Goal: Task Accomplishment & Management: Manage account settings

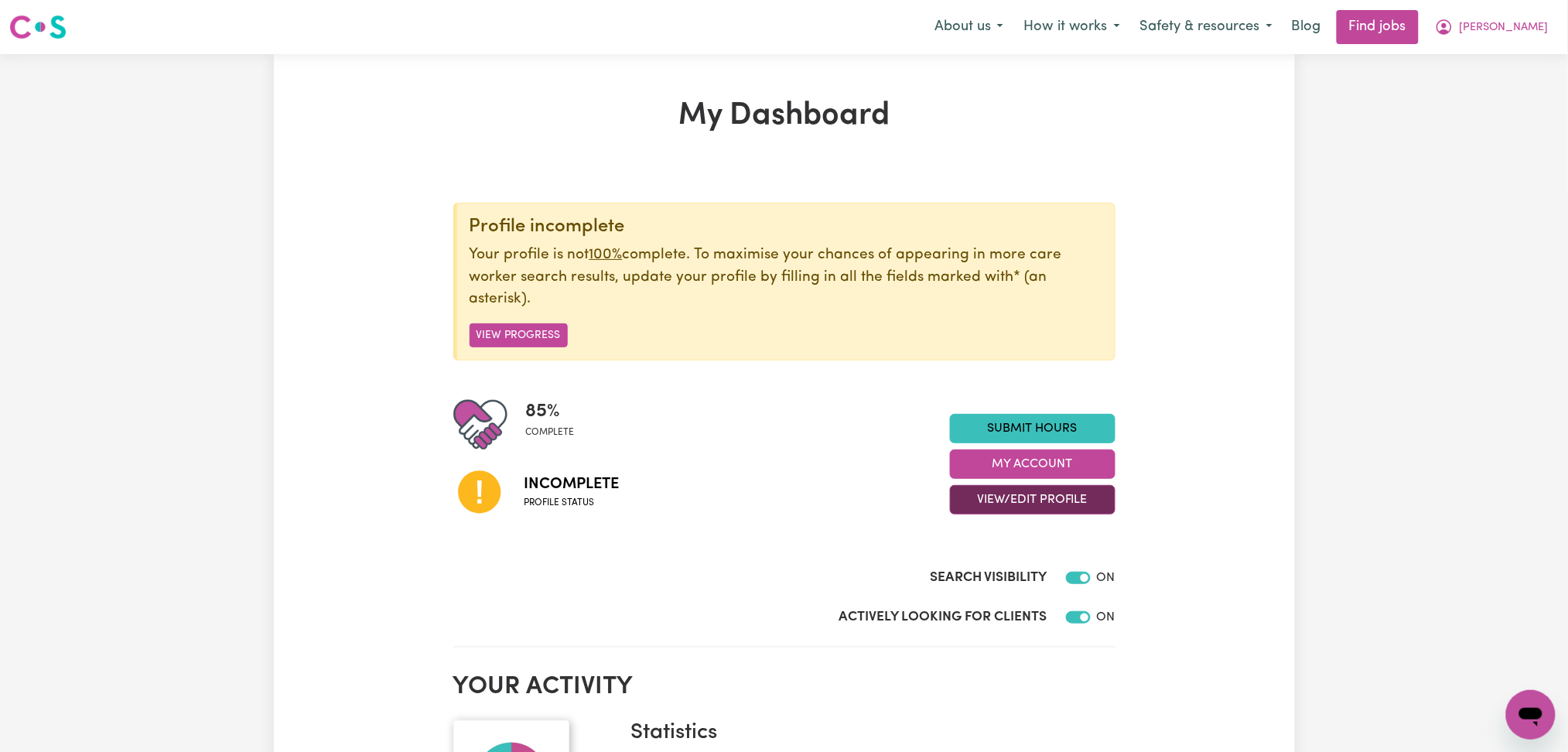
click at [971, 492] on button "View/Edit Profile" at bounding box center [1032, 500] width 165 height 30
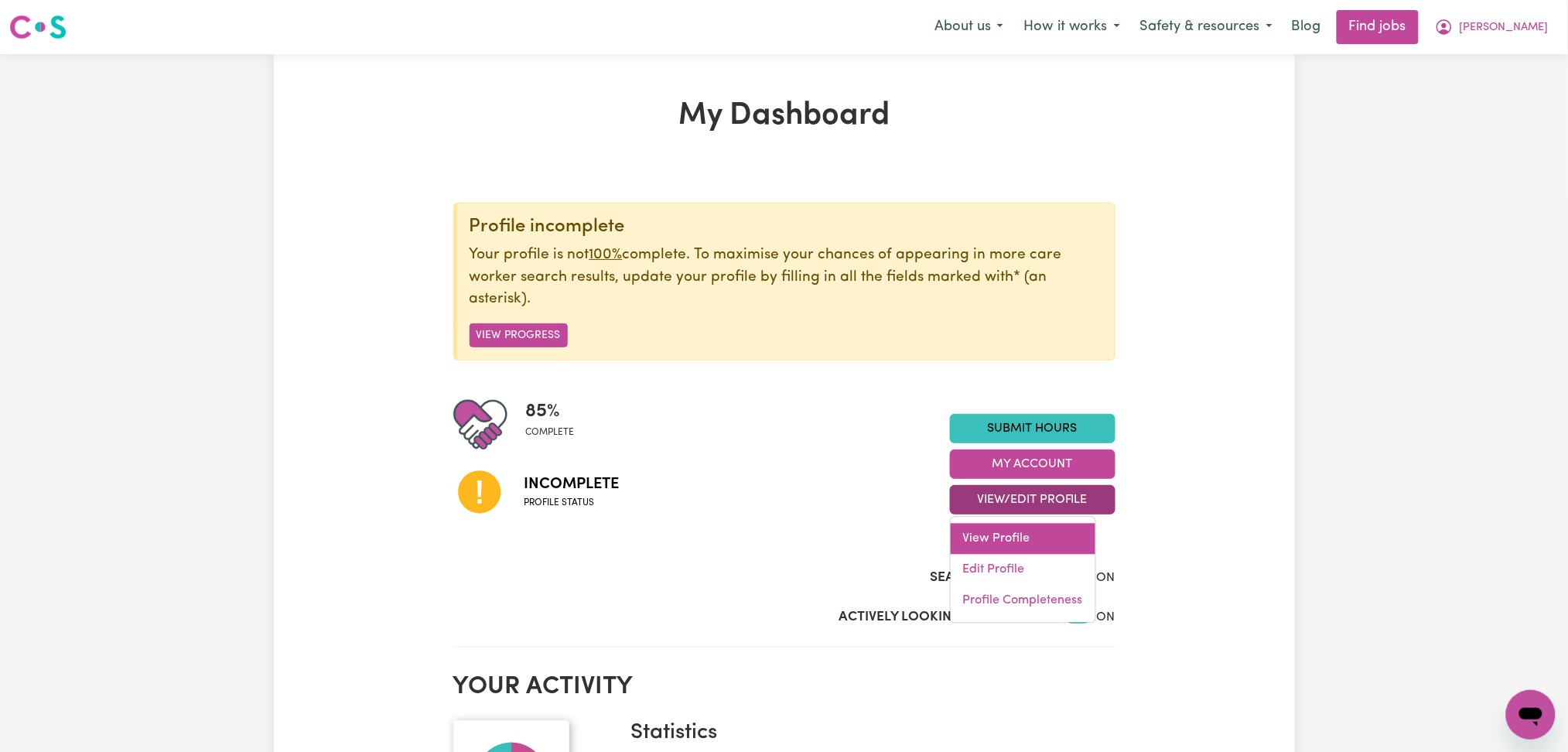
click at [971, 551] on link "View Profile" at bounding box center [1024, 538] width 145 height 31
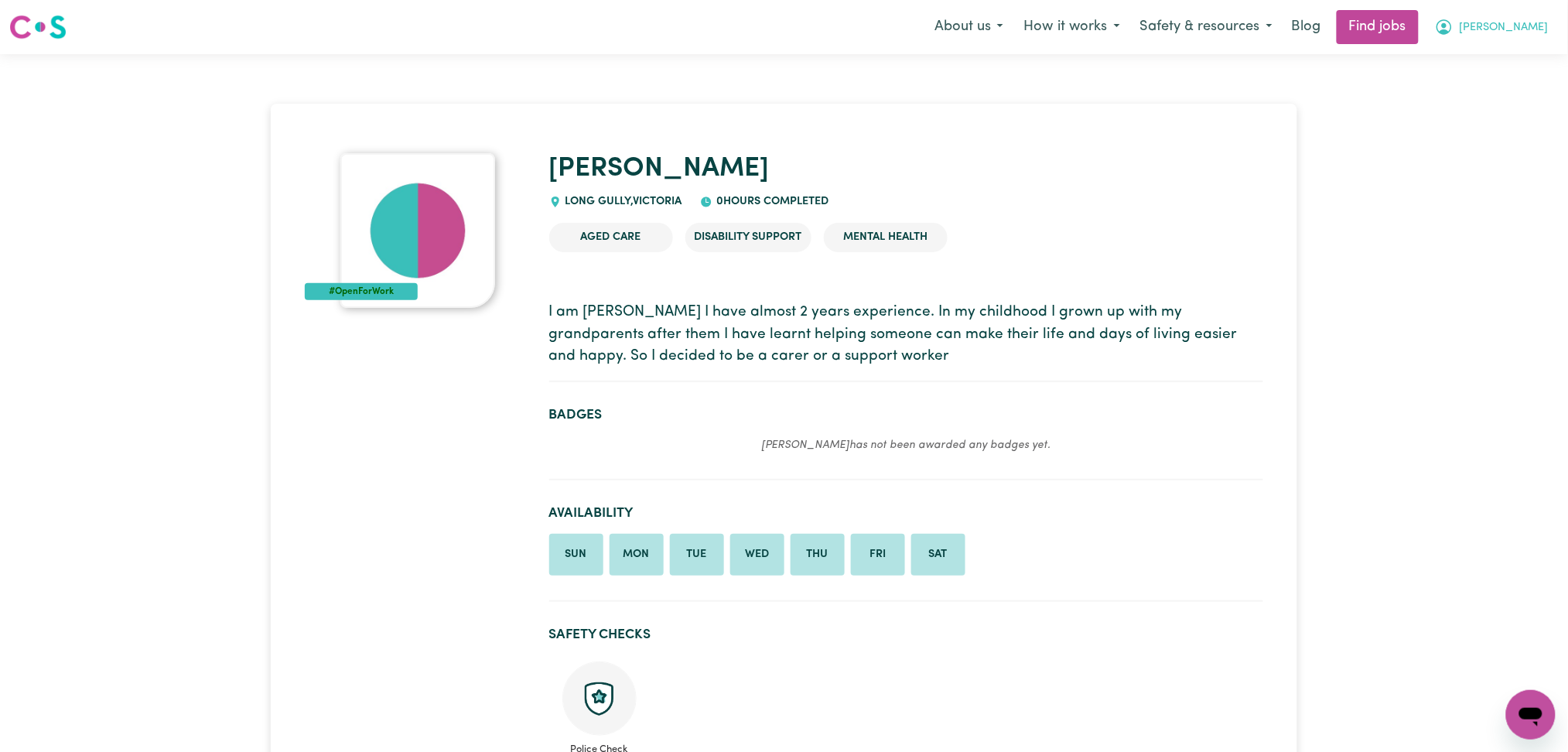
click at [1513, 23] on span "[PERSON_NAME]" at bounding box center [1505, 28] width 89 height 17
click at [1491, 88] on link "My Dashboard" at bounding box center [1497, 89] width 122 height 30
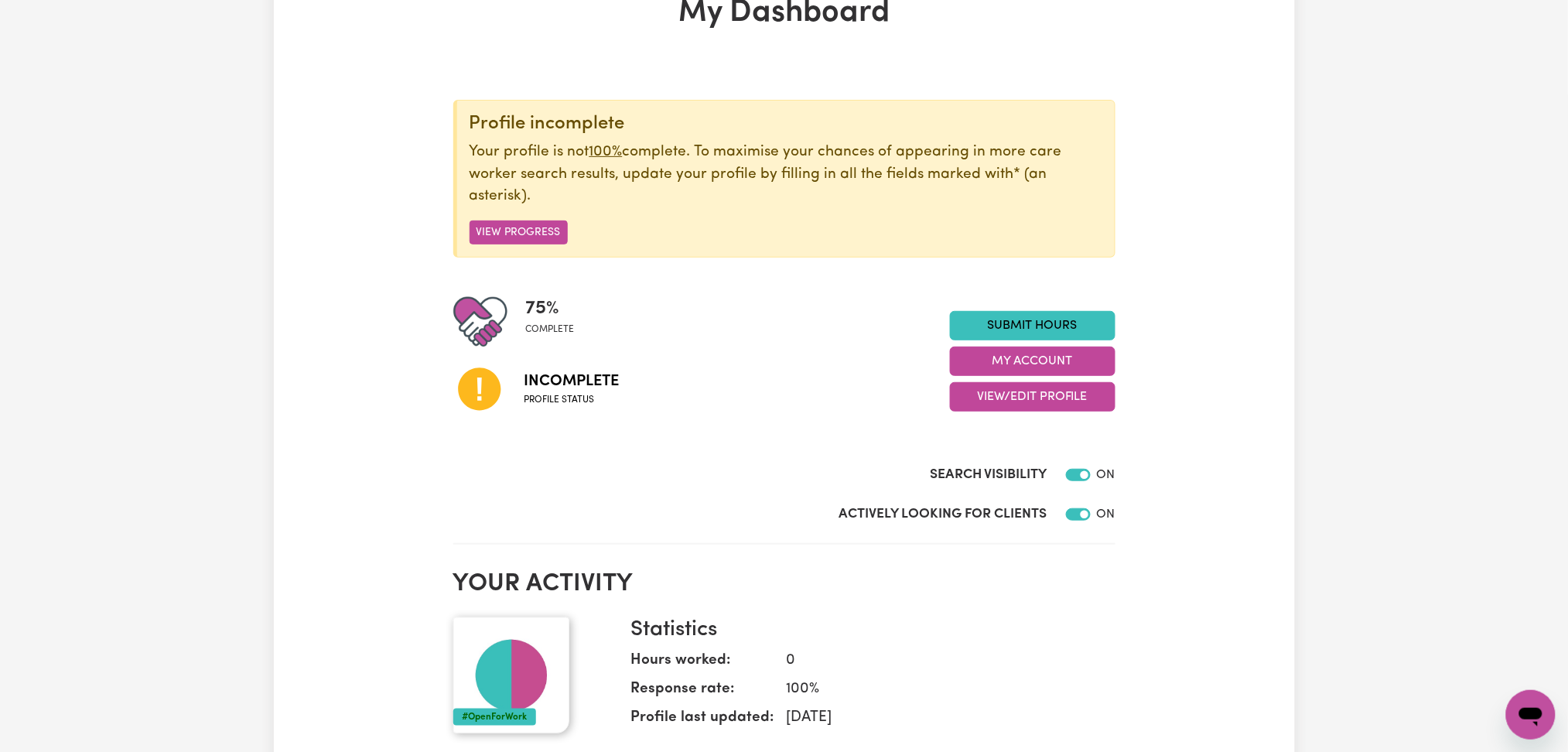
scroll to position [206, 0]
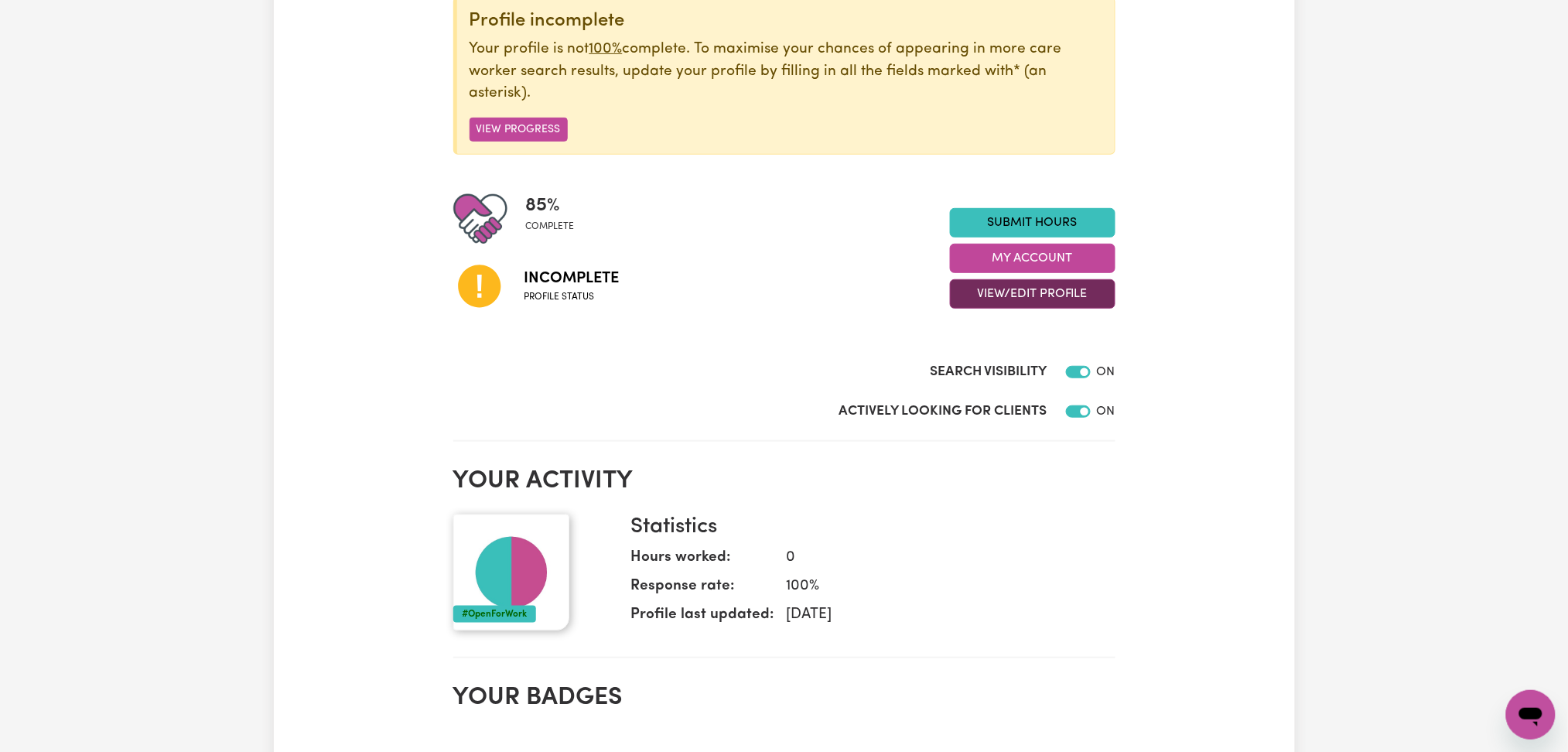
drag, startPoint x: 1031, startPoint y: 285, endPoint x: 1029, endPoint y: 296, distance: 11.2
click at [1030, 290] on button "View/Edit Profile" at bounding box center [1032, 294] width 165 height 30
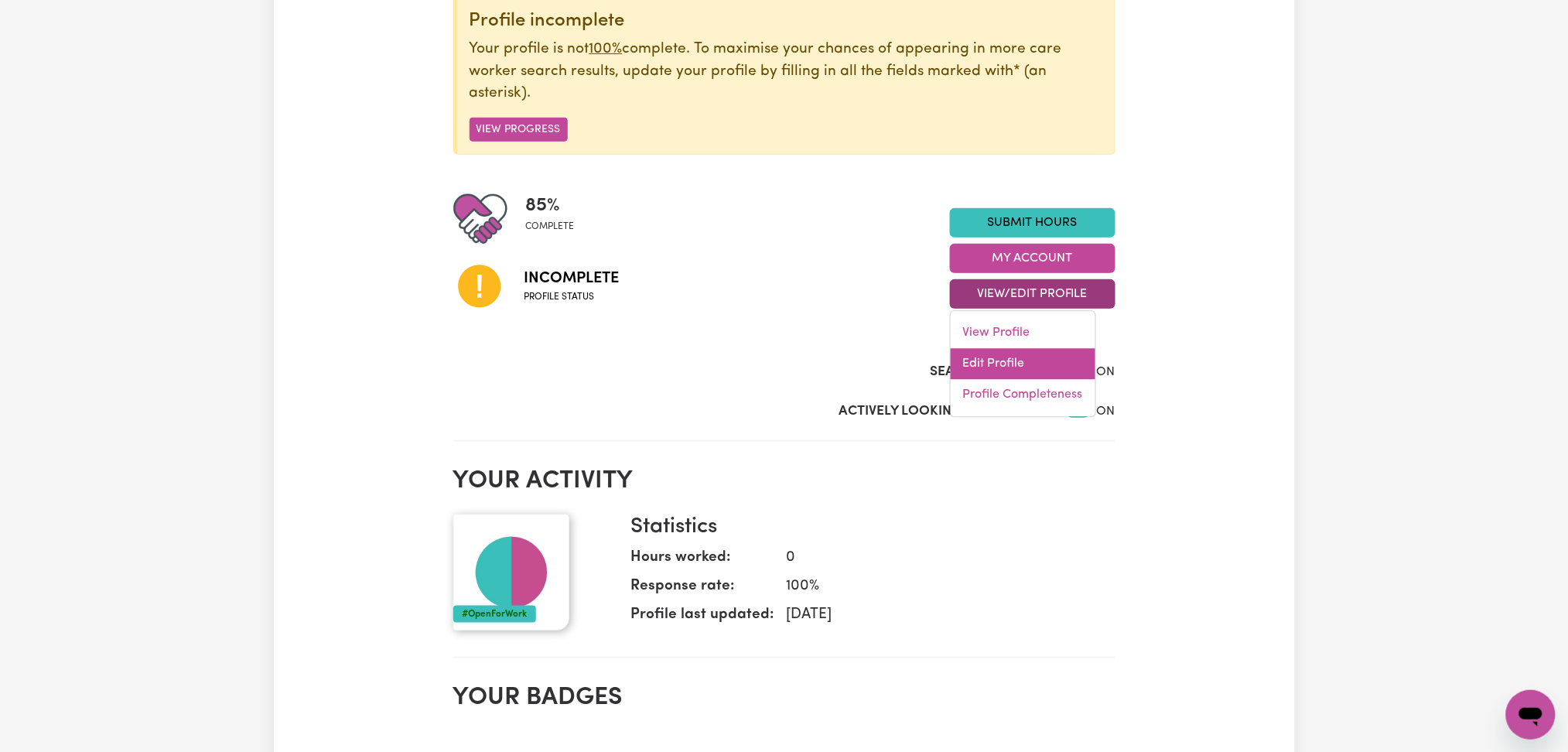
click at [1008, 366] on link "Edit Profile" at bounding box center [1024, 363] width 145 height 31
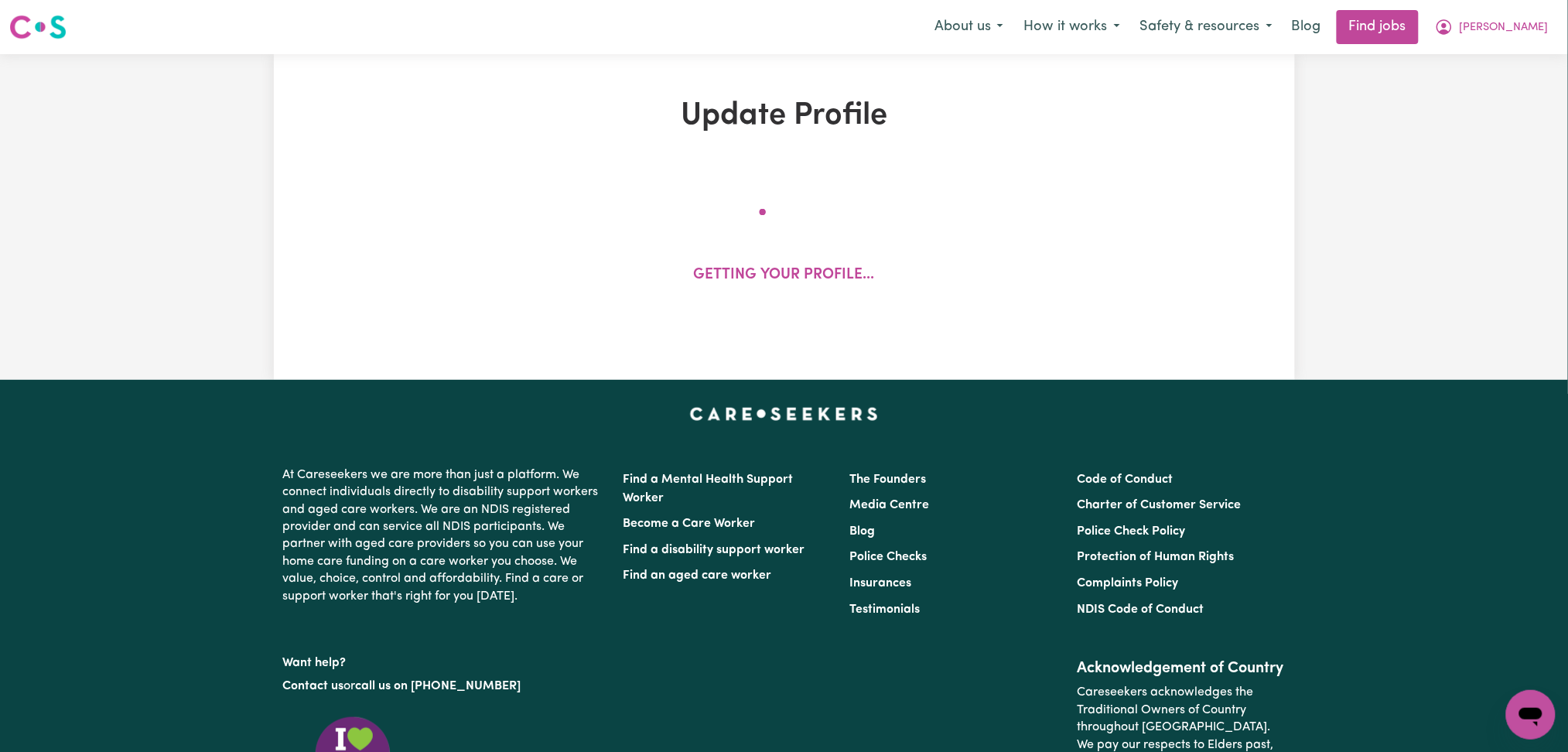
select select "[DEMOGRAPHIC_DATA]"
select select "Student Visa"
select select "Studying a healthcare related degree or qualification"
select select "38"
select select "45"
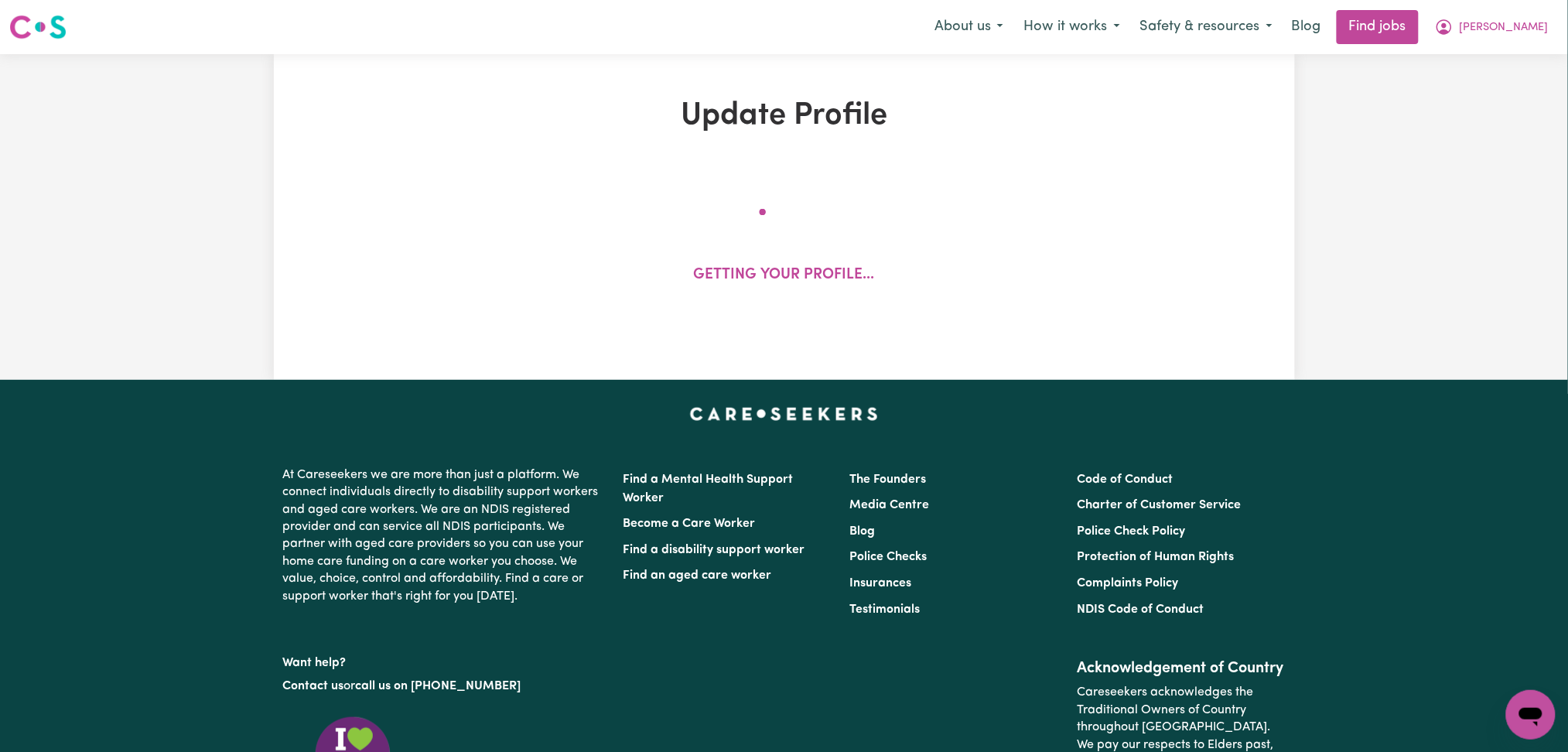
select select "59"
select select "74"
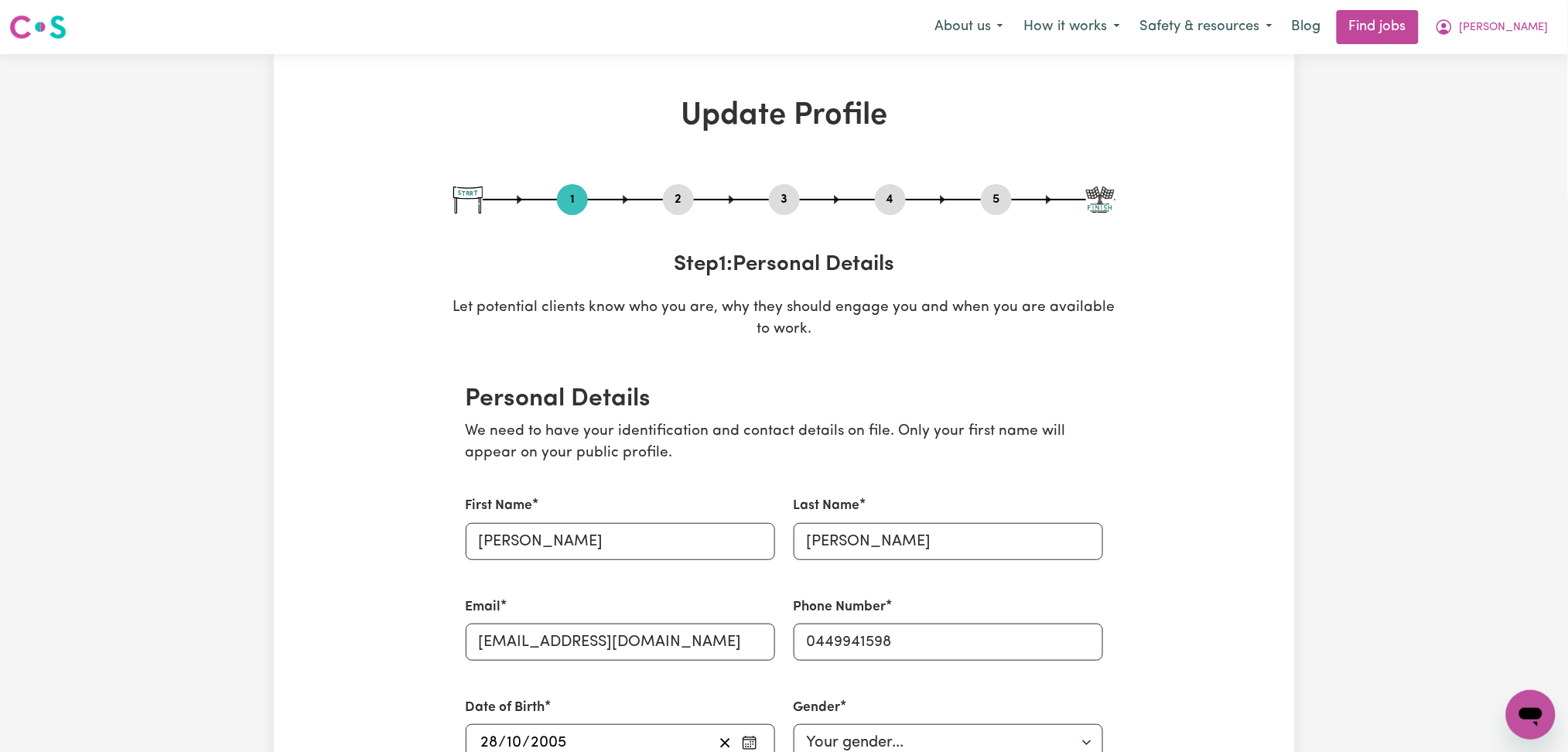
click at [682, 192] on button "2" at bounding box center [678, 199] width 31 height 20
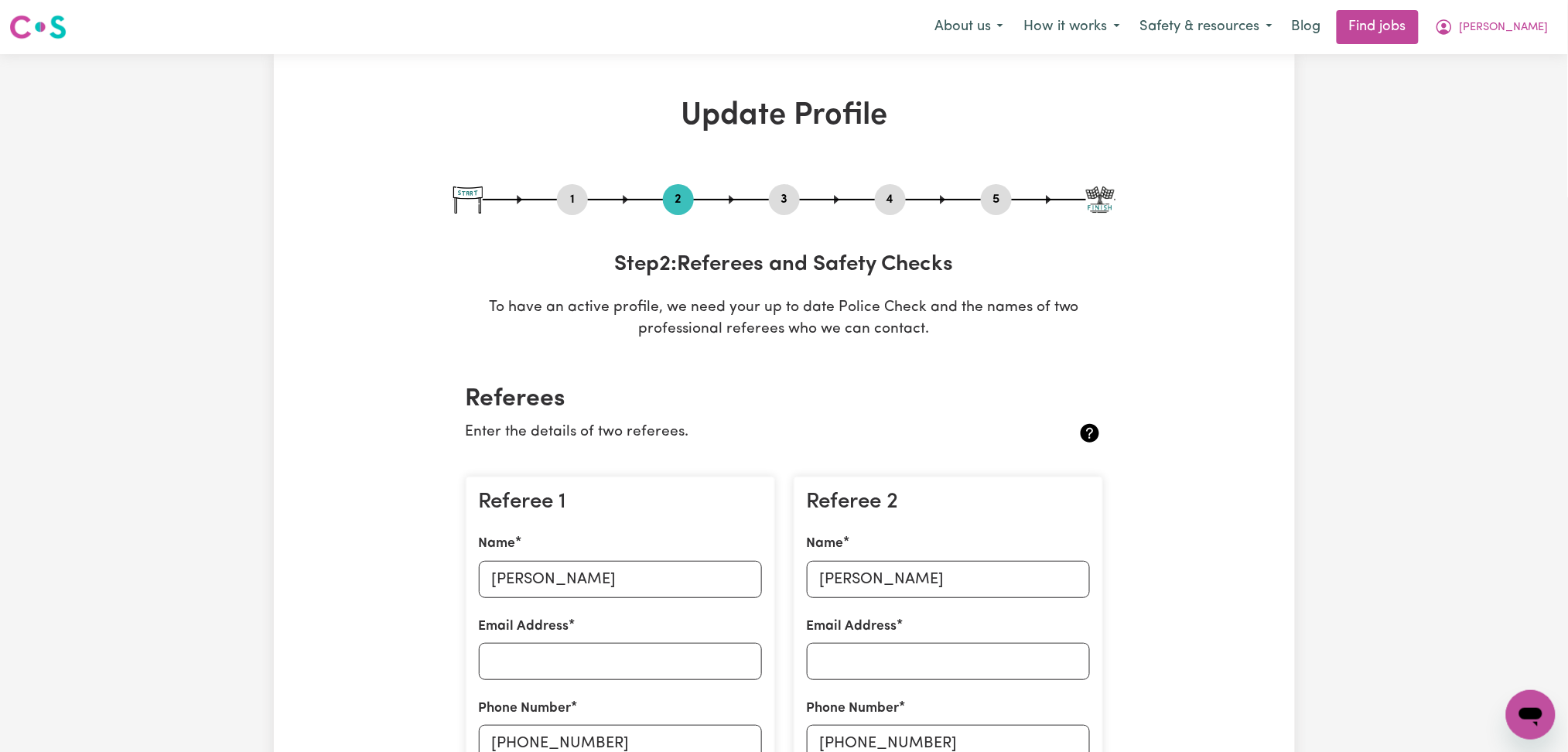
scroll to position [206, 0]
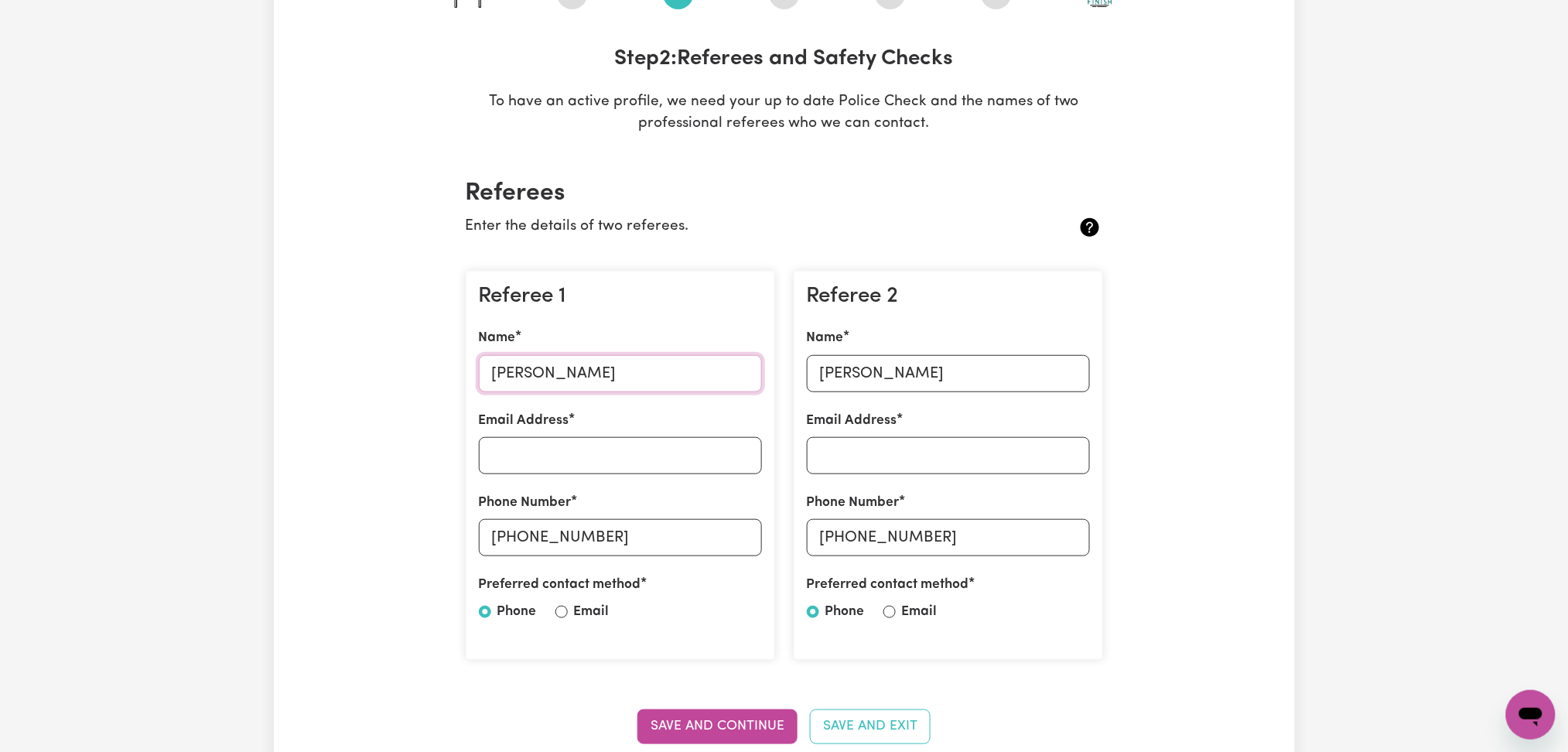
click at [601, 370] on input "[PERSON_NAME]" at bounding box center [621, 374] width 283 height 38
drag, startPoint x: 516, startPoint y: 525, endPoint x: 687, endPoint y: 525, distance: 171.0
click at [687, 525] on input "[PHONE_NUMBER]" at bounding box center [621, 537] width 283 height 38
click at [847, 387] on input "[PERSON_NAME]" at bounding box center [948, 374] width 283 height 38
drag, startPoint x: 845, startPoint y: 532, endPoint x: 1004, endPoint y: 532, distance: 159.0
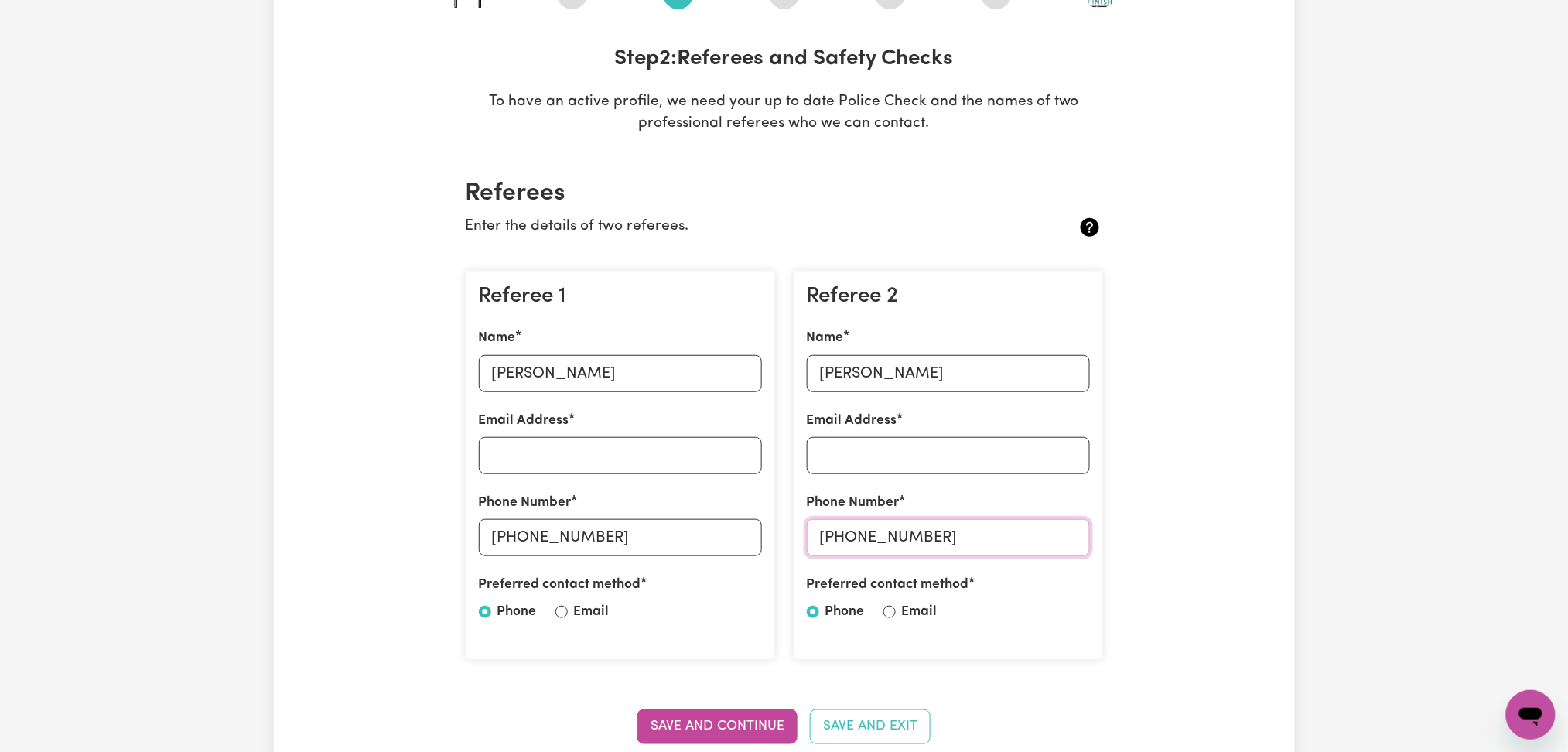
click at [1004, 532] on input "[PHONE_NUMBER]" at bounding box center [948, 537] width 283 height 38
click at [824, 242] on section "Referees Enter the details of two referees. Referee 1 Name [PERSON_NAME] Email …" at bounding box center [784, 470] width 662 height 632
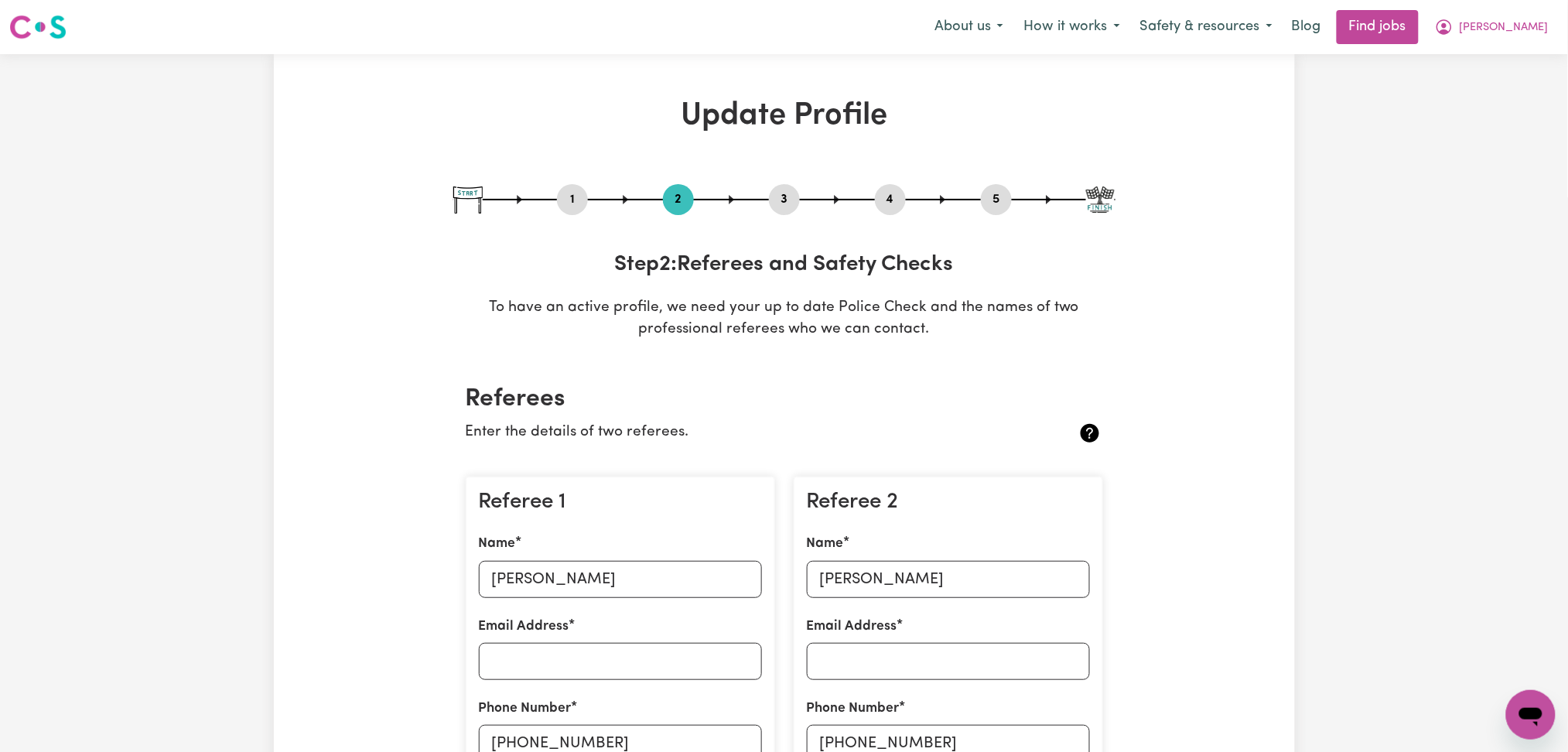
click at [882, 204] on button "4" at bounding box center [890, 199] width 31 height 20
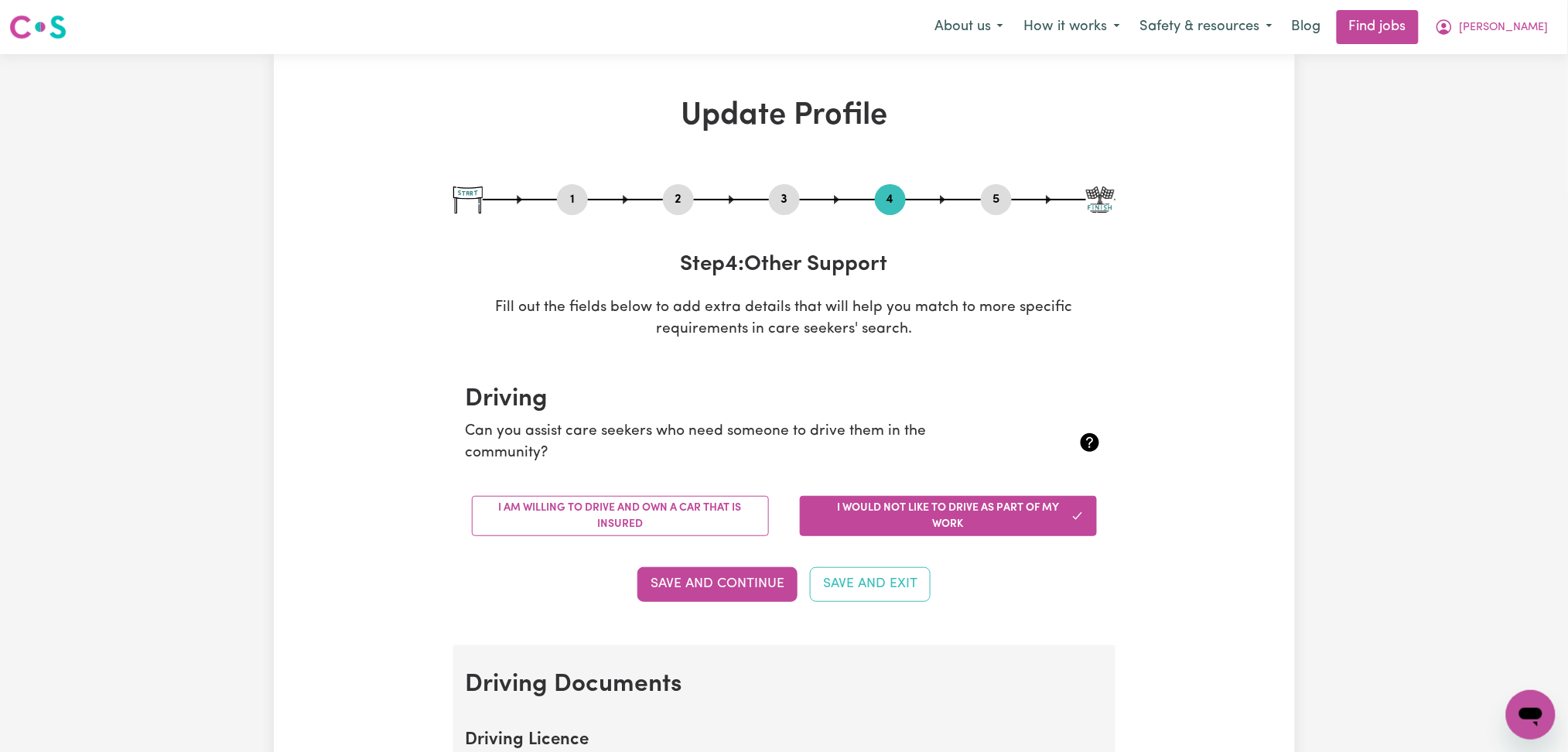
click at [998, 196] on button "5" at bounding box center [996, 199] width 31 height 20
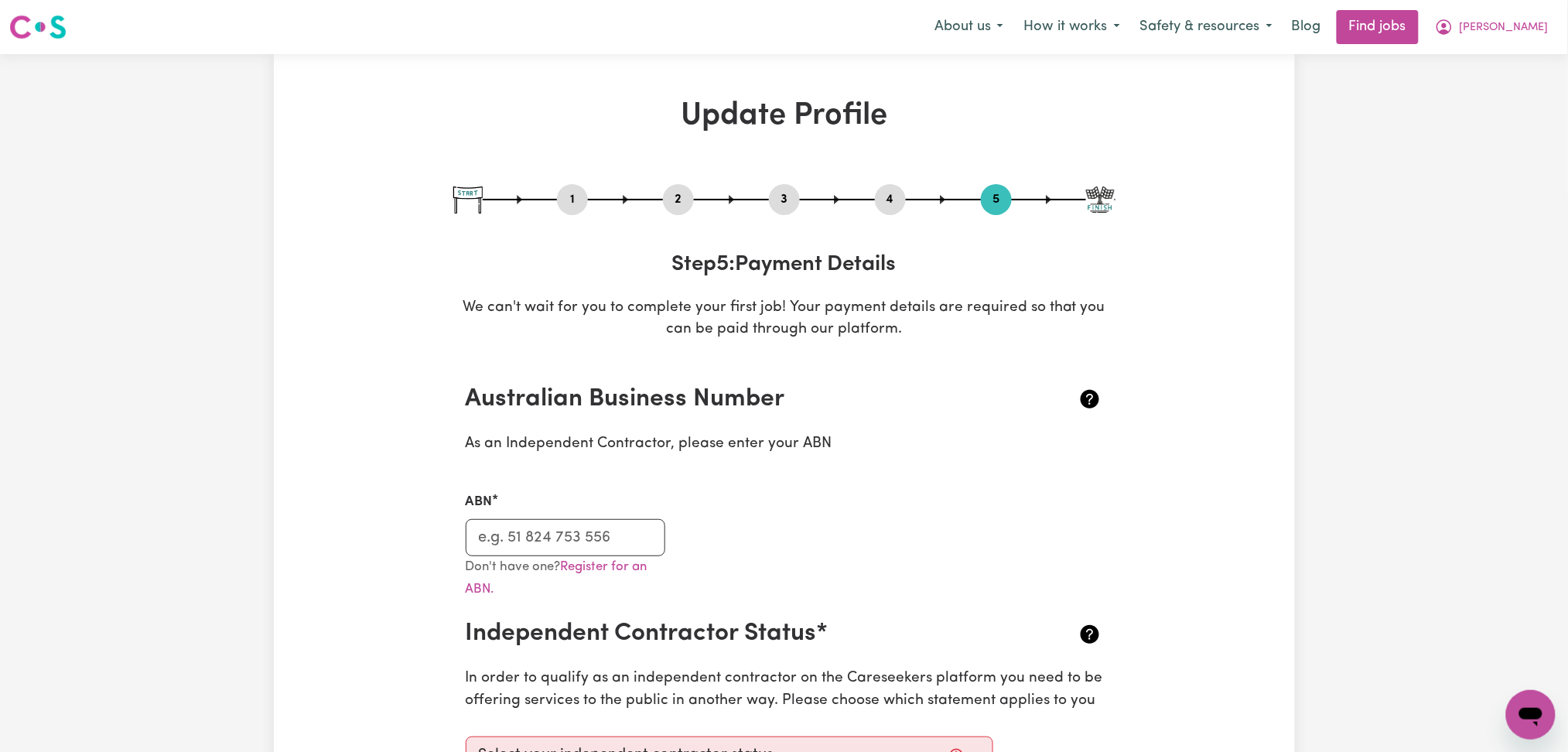
scroll to position [206, 0]
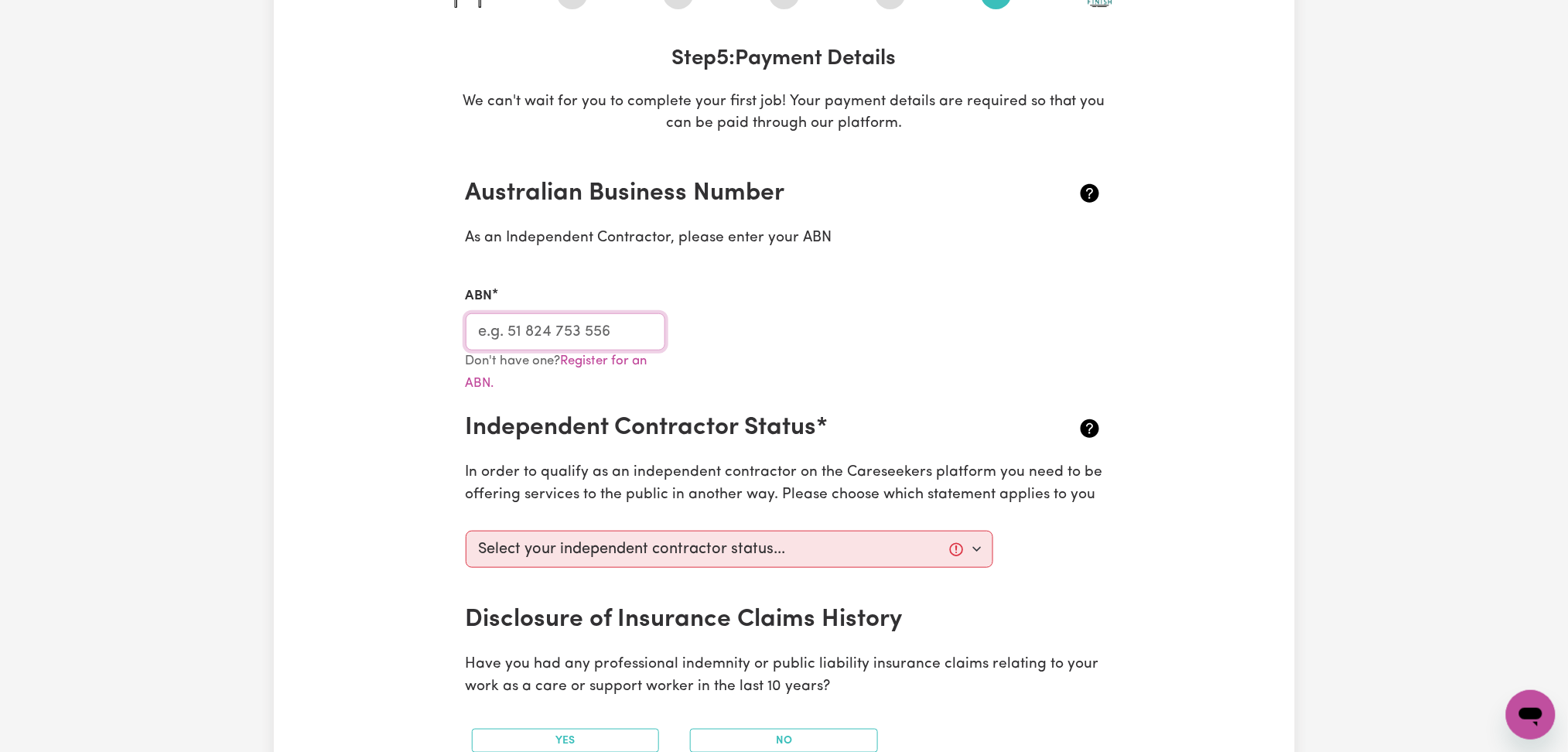
click at [620, 331] on input "ABN" at bounding box center [565, 332] width 200 height 38
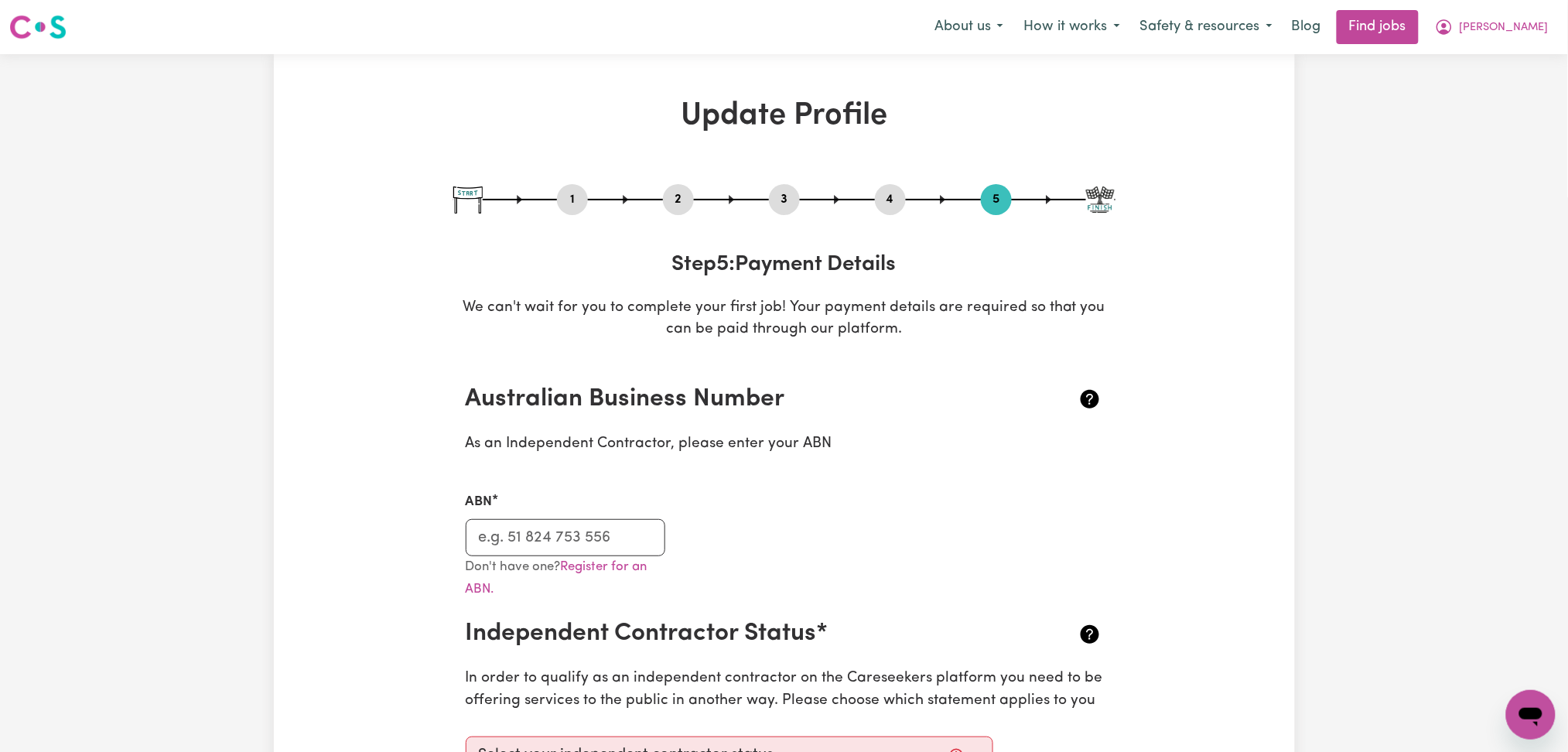
click at [571, 191] on button "1" at bounding box center [572, 199] width 31 height 20
select select "[DEMOGRAPHIC_DATA]"
select select "Student Visa"
select select "Studying a healthcare related degree or qualification"
select select "38"
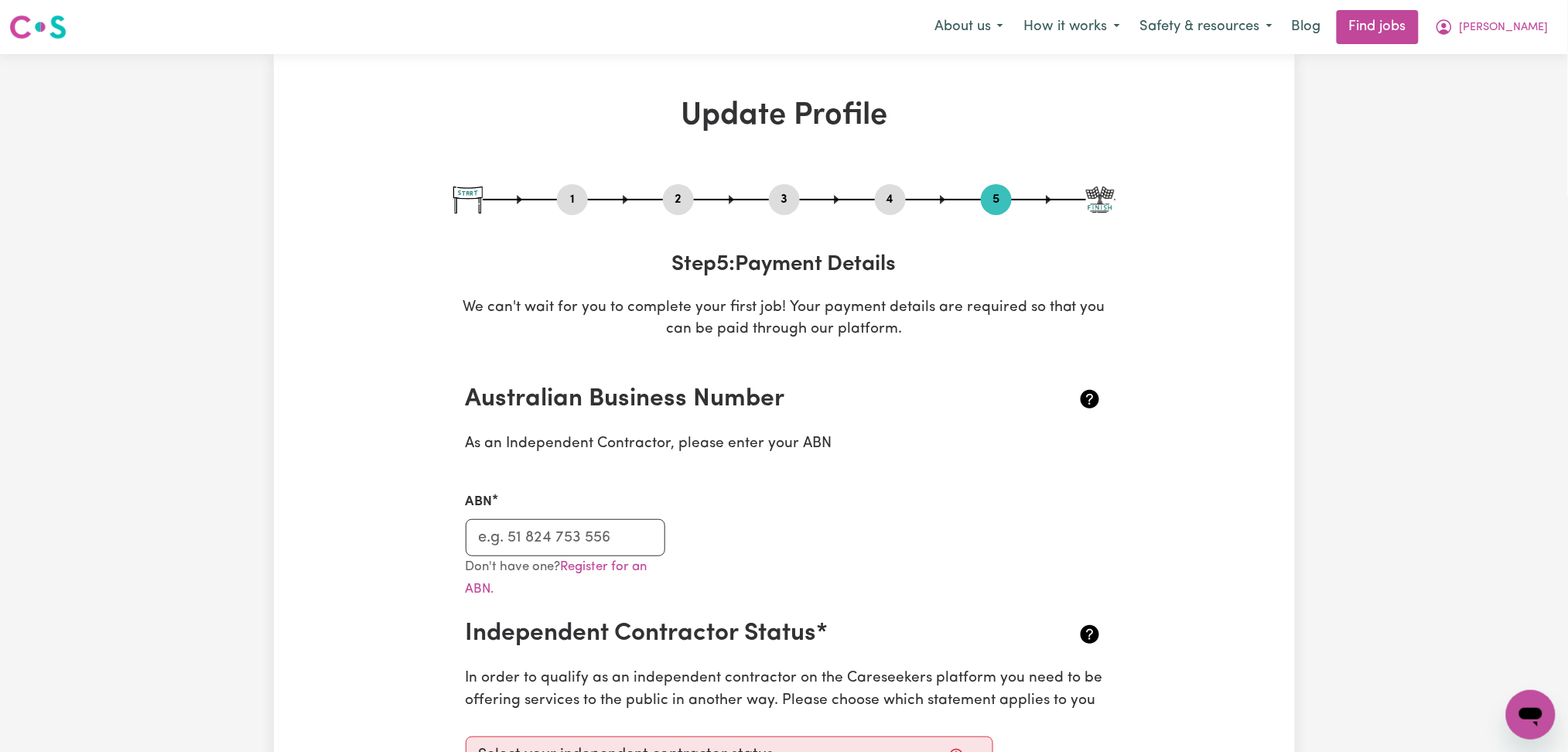
select select "45"
select select "59"
select select "74"
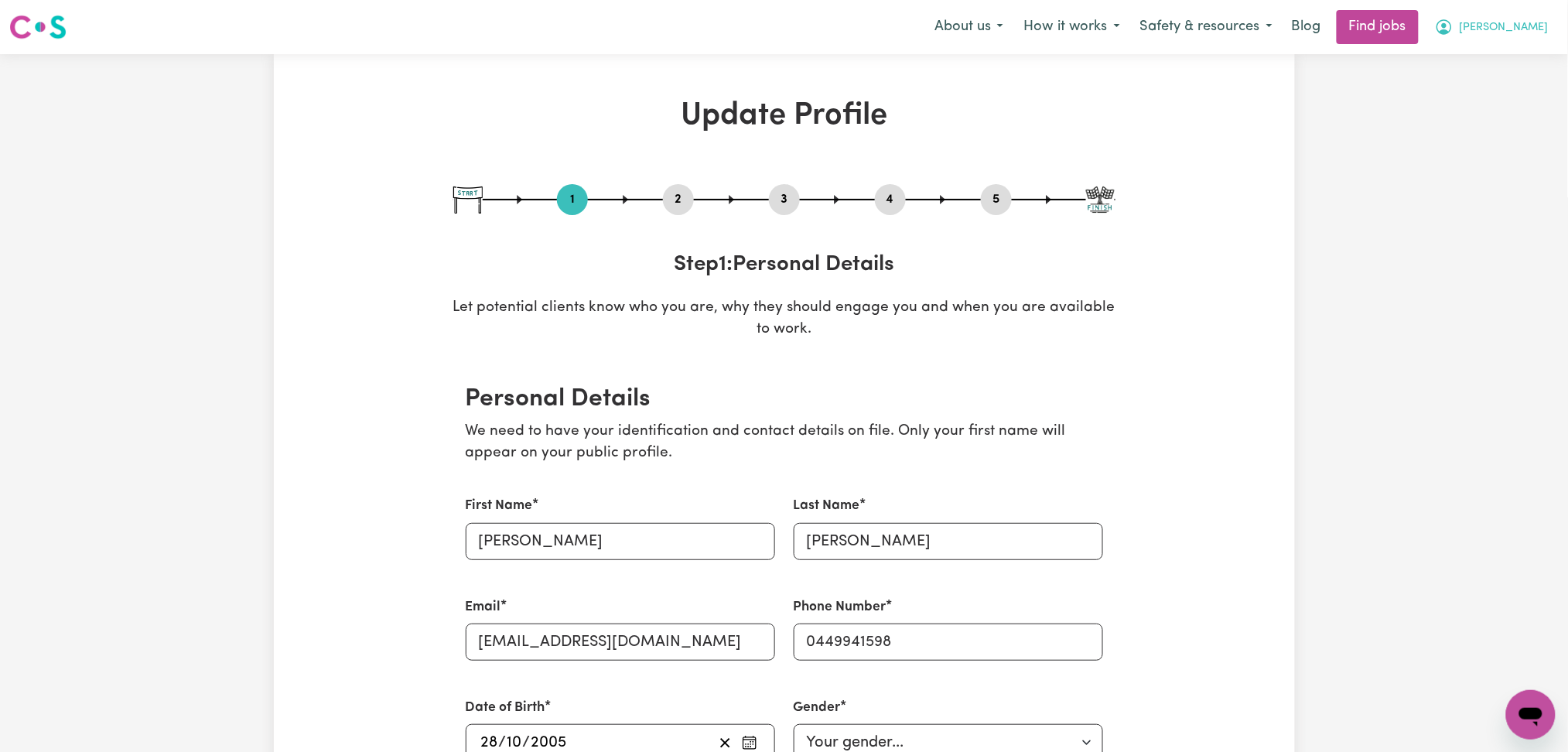
click at [1532, 33] on span "[PERSON_NAME]" at bounding box center [1505, 28] width 89 height 17
click at [1498, 122] on link "Logout" at bounding box center [1497, 119] width 122 height 30
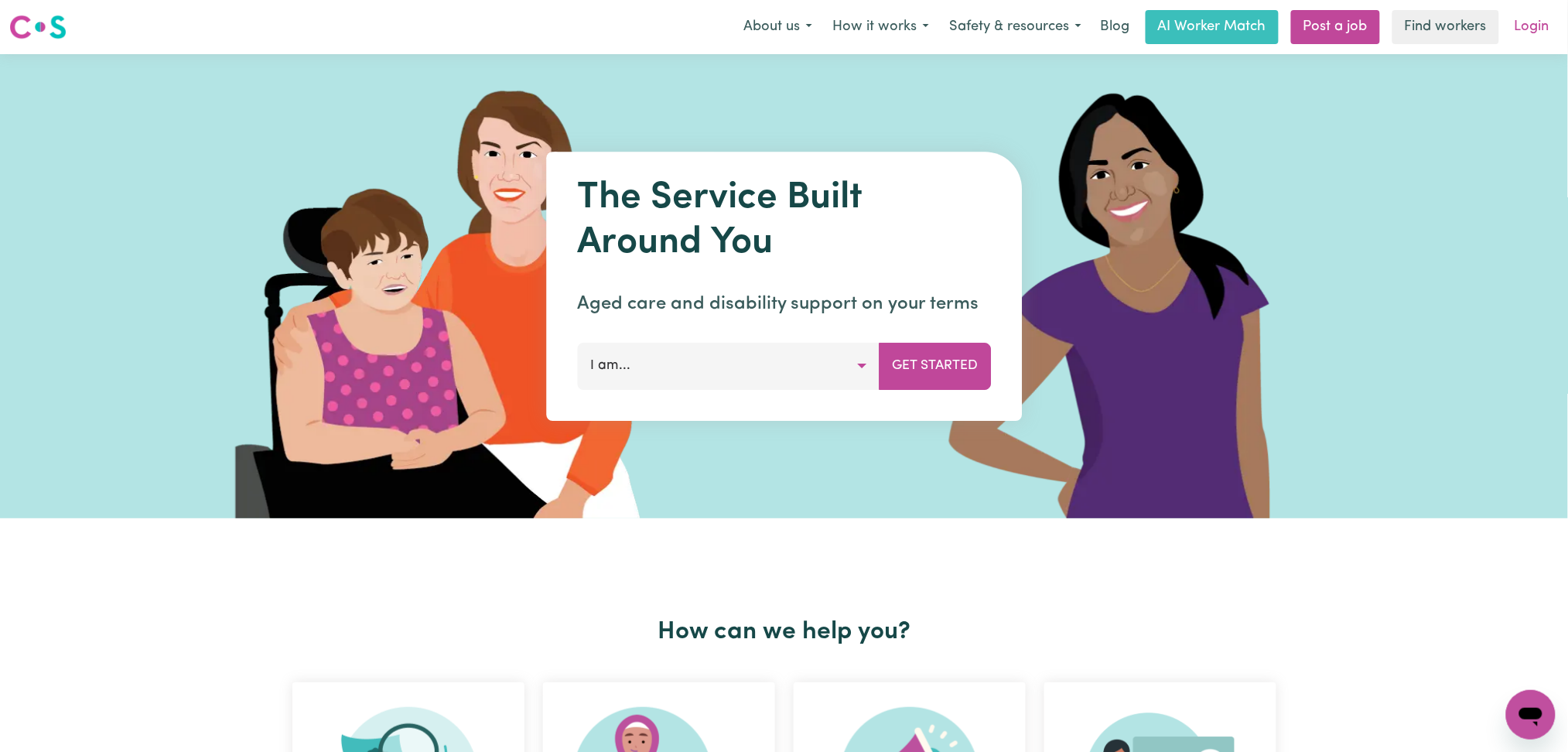
click at [1512, 27] on link "Login" at bounding box center [1532, 27] width 53 height 34
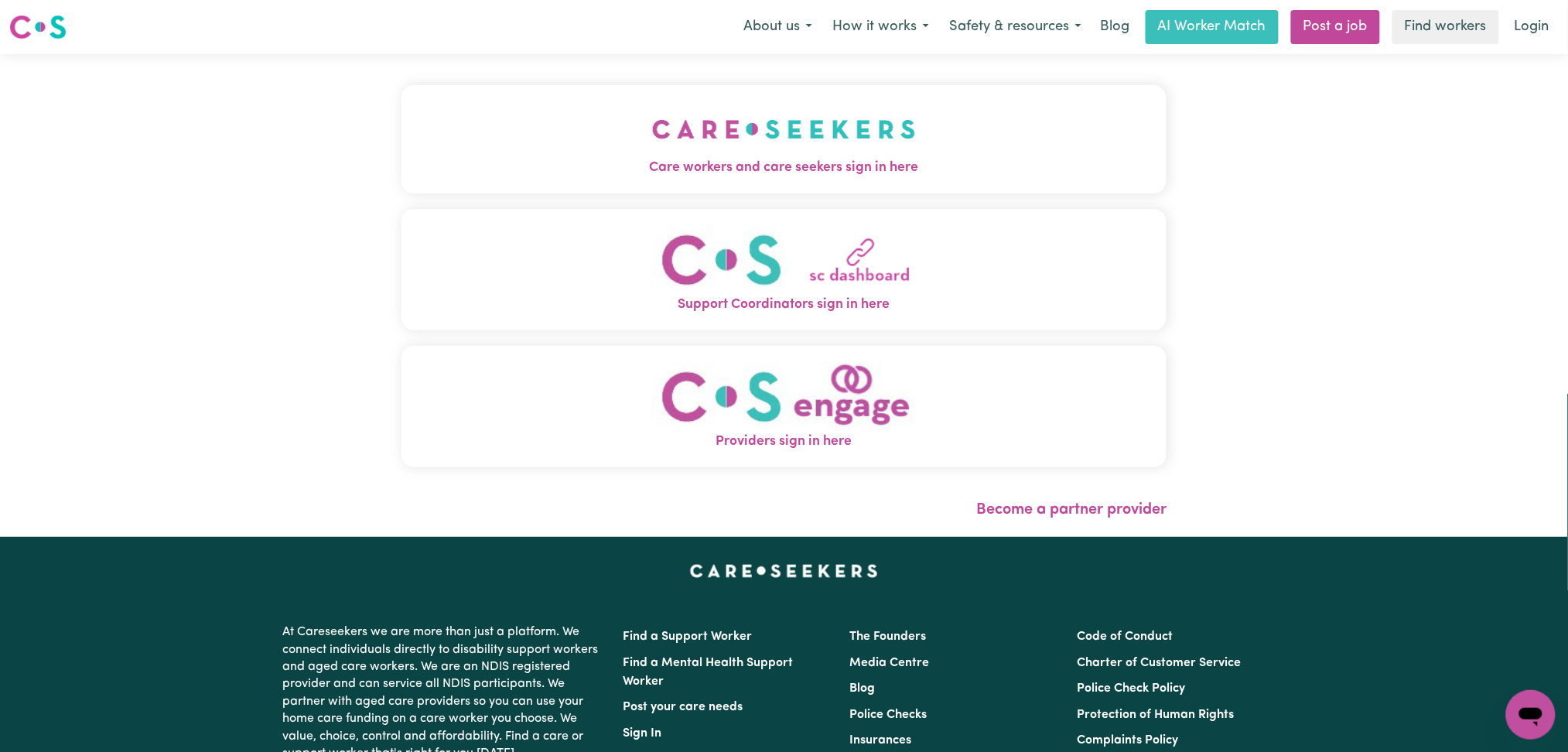
click at [759, 135] on button "Care workers and care seekers sign in here" at bounding box center [785, 139] width 766 height 108
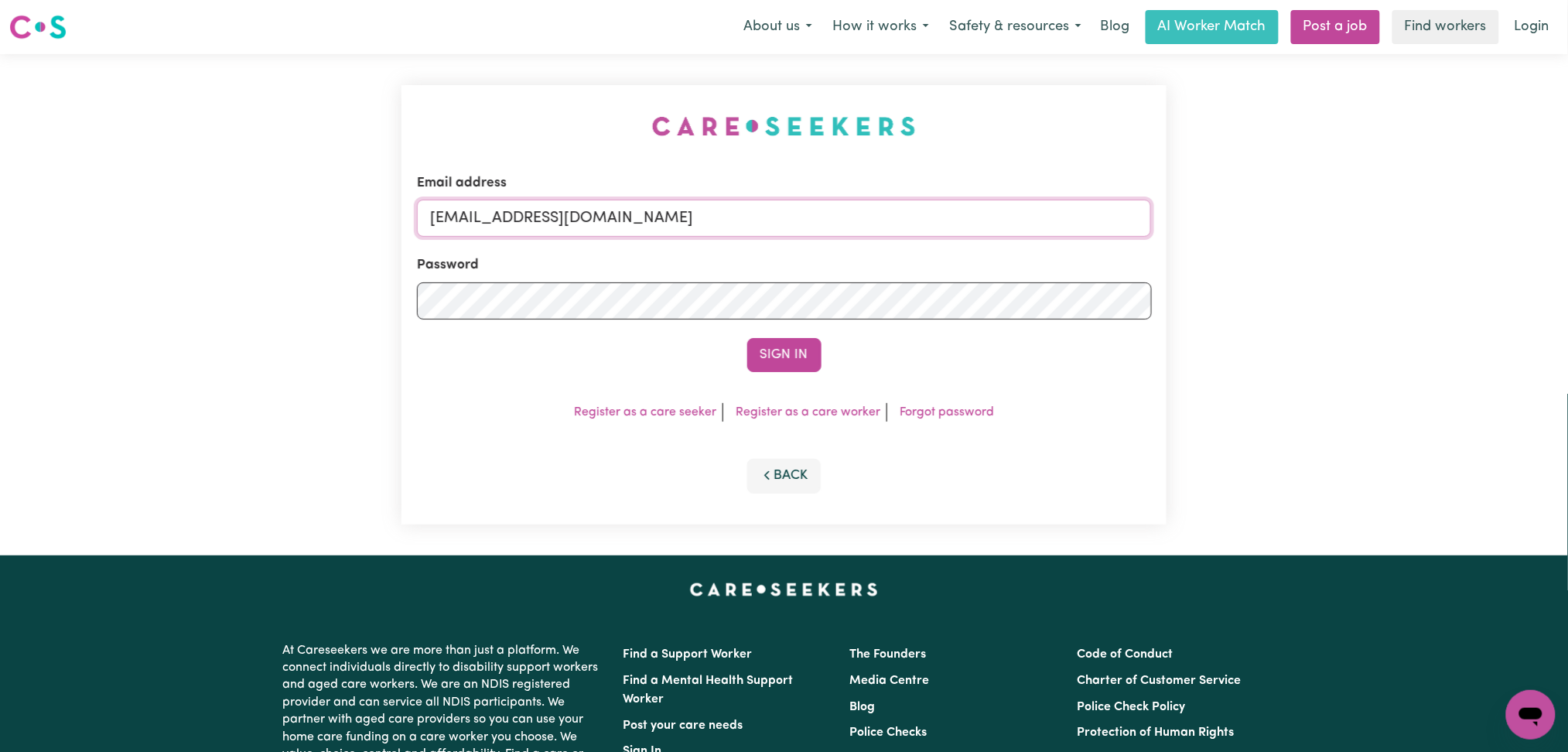
click at [704, 209] on input "[EMAIL_ADDRESS][DOMAIN_NAME]" at bounding box center [784, 219] width 735 height 38
drag, startPoint x: 510, startPoint y: 212, endPoint x: 962, endPoint y: 224, distance: 452.2
click at [971, 221] on input "Superuser~[EMAIL_ADDRESS][DOMAIN_NAME]" at bounding box center [784, 219] width 735 height 38
type input "Superuser~[EMAIL_ADDRESS][DOMAIN_NAME]"
click at [791, 345] on button "Sign In" at bounding box center [784, 355] width 74 height 34
